Goal: Task Accomplishment & Management: Manage account settings

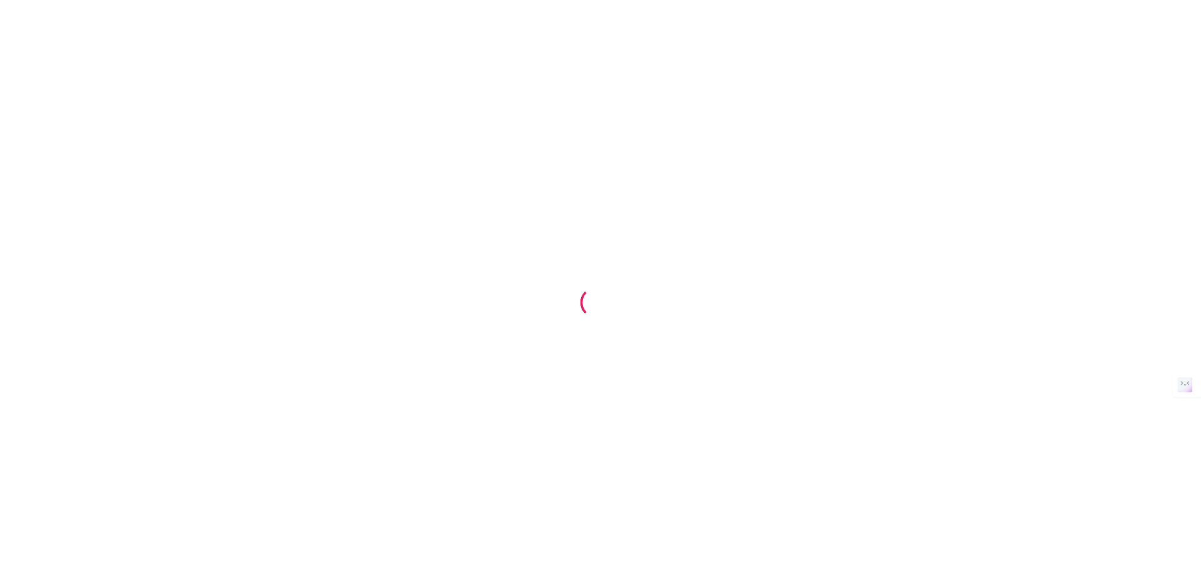
click at [507, 362] on div at bounding box center [600, 285] width 1201 height 570
